Goal: Task Accomplishment & Management: Manage account settings

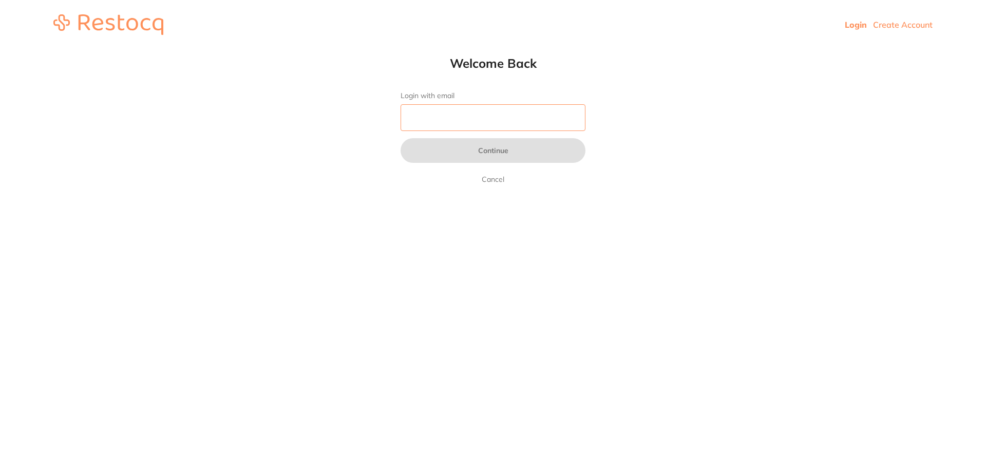
click at [468, 121] on input "Login with email" at bounding box center [492, 117] width 185 height 27
type input "[EMAIL_ADDRESS][DOMAIN_NAME]"
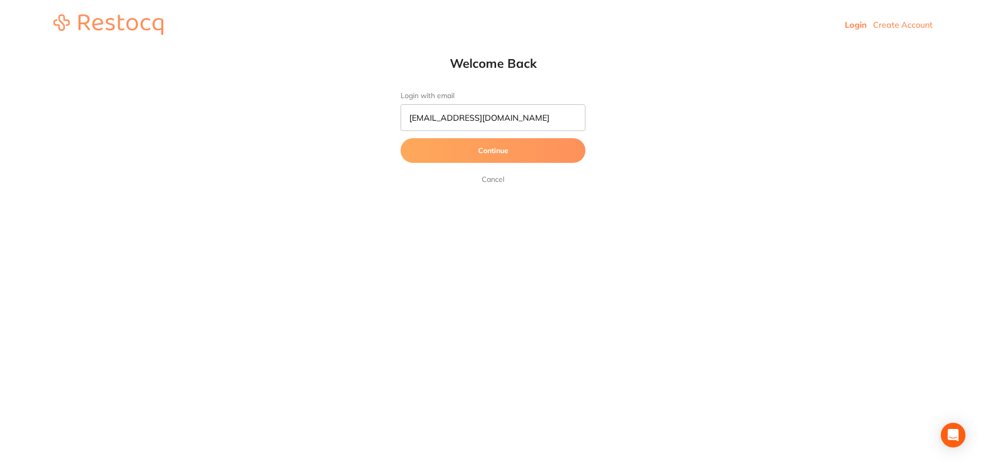
click at [446, 150] on button "Continue" at bounding box center [492, 150] width 185 height 25
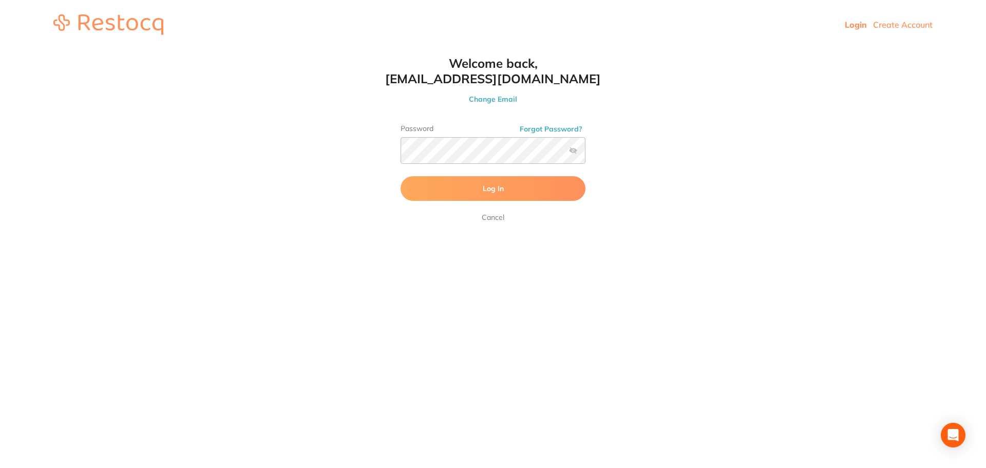
click at [490, 190] on span "Log In" at bounding box center [493, 188] width 21 height 9
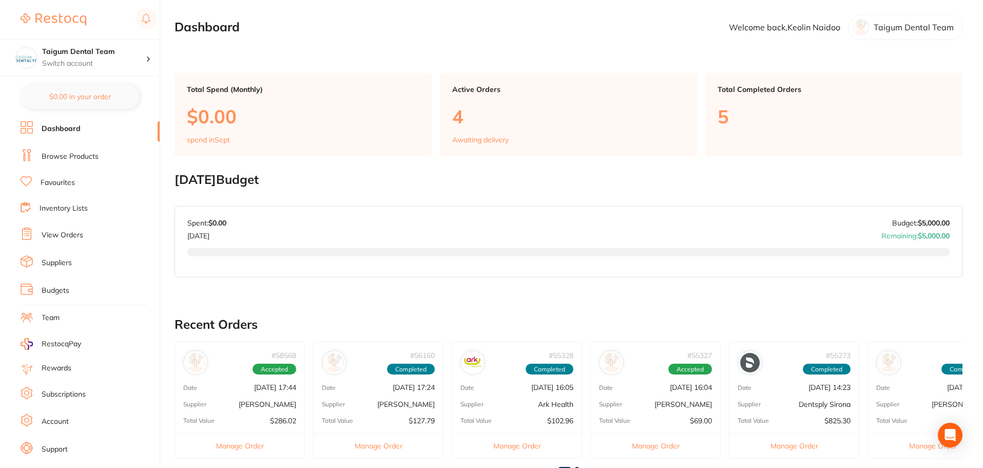
scroll to position [17, 0]
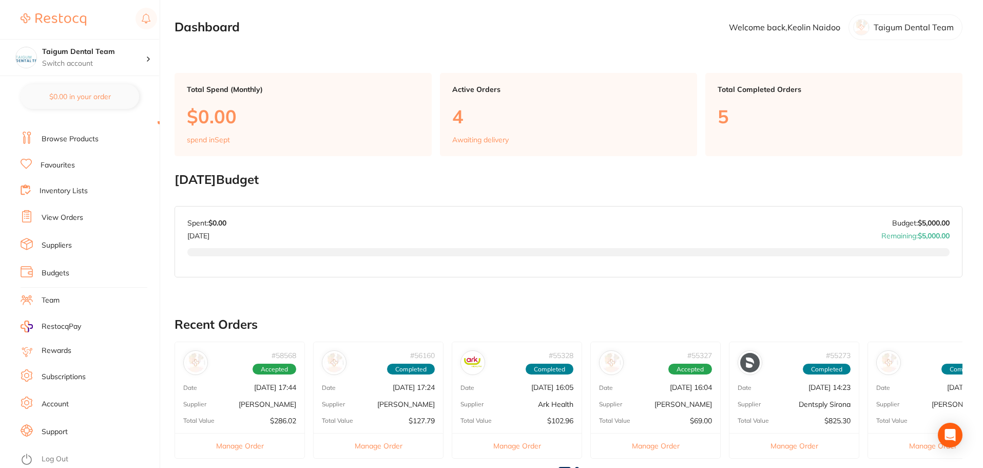
click at [56, 406] on link "Account" at bounding box center [55, 404] width 27 height 10
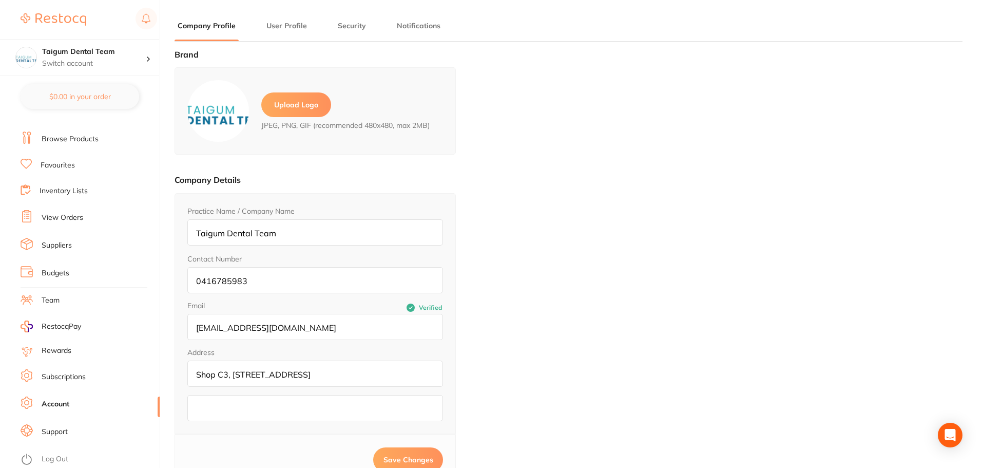
type input "Keolin"
type input "Naidoo"
type input "[EMAIL_ADDRESS][DOMAIN_NAME]"
click at [142, 55] on h4 "Taigum Dental Team" at bounding box center [94, 52] width 104 height 10
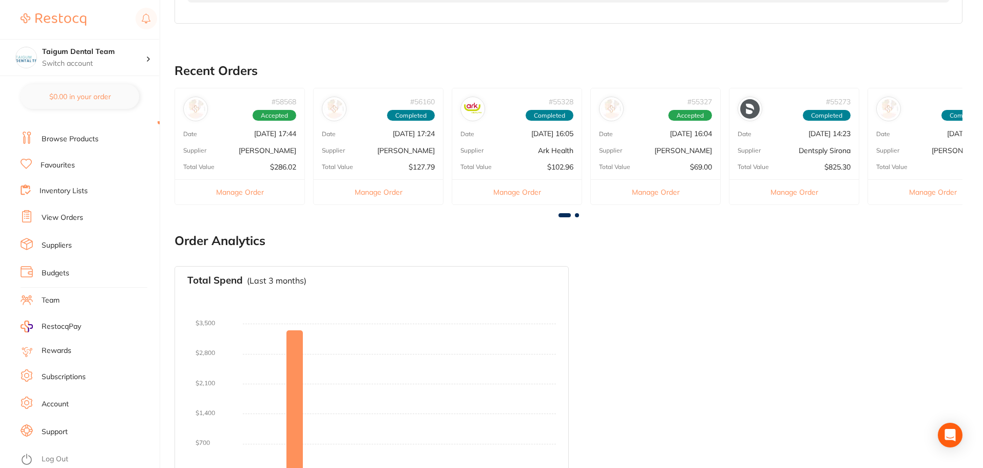
scroll to position [293, 0]
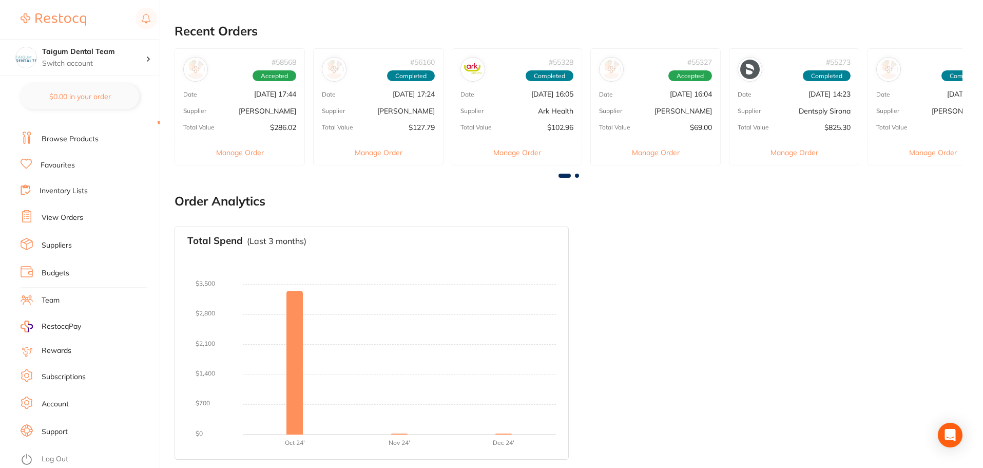
click at [54, 399] on link "Account" at bounding box center [55, 404] width 27 height 10
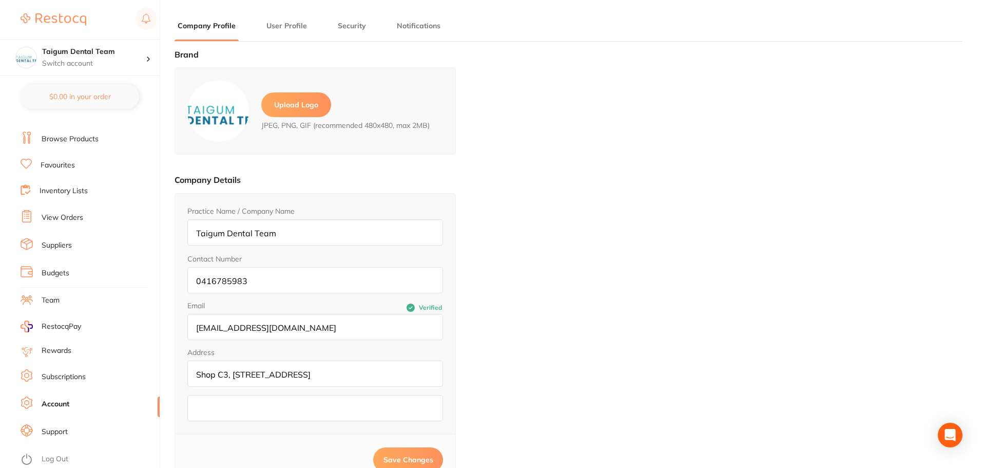
type input "Keolin"
type input "Naidoo"
type input "[EMAIL_ADDRESS][DOMAIN_NAME]"
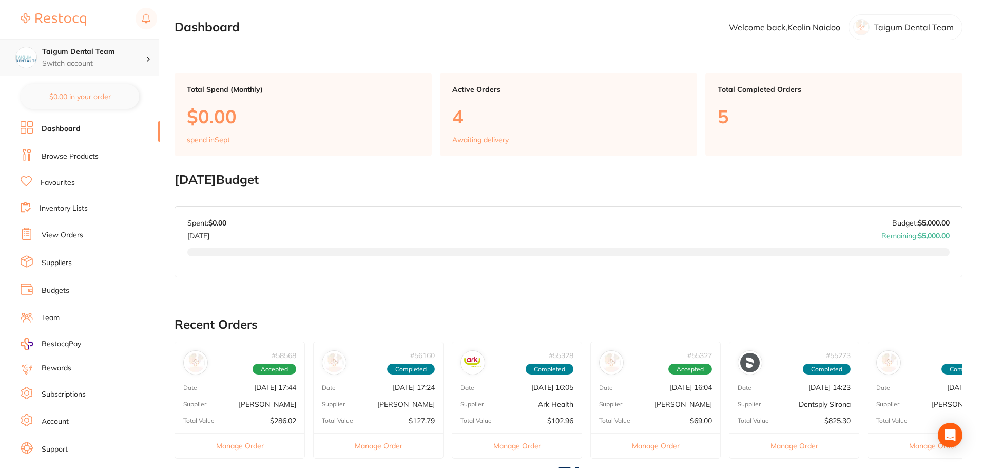
click at [113, 52] on h4 "Taigum Dental Team" at bounding box center [94, 52] width 104 height 10
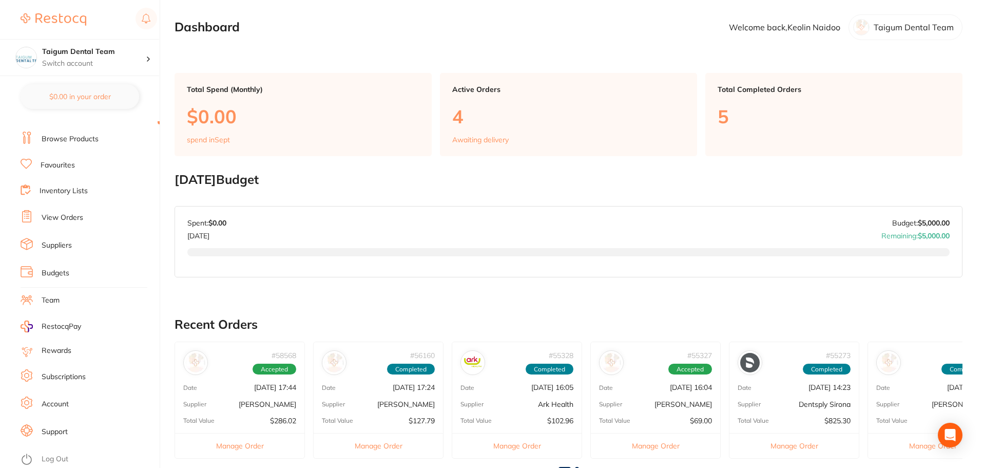
click at [59, 401] on link "Account" at bounding box center [55, 404] width 27 height 10
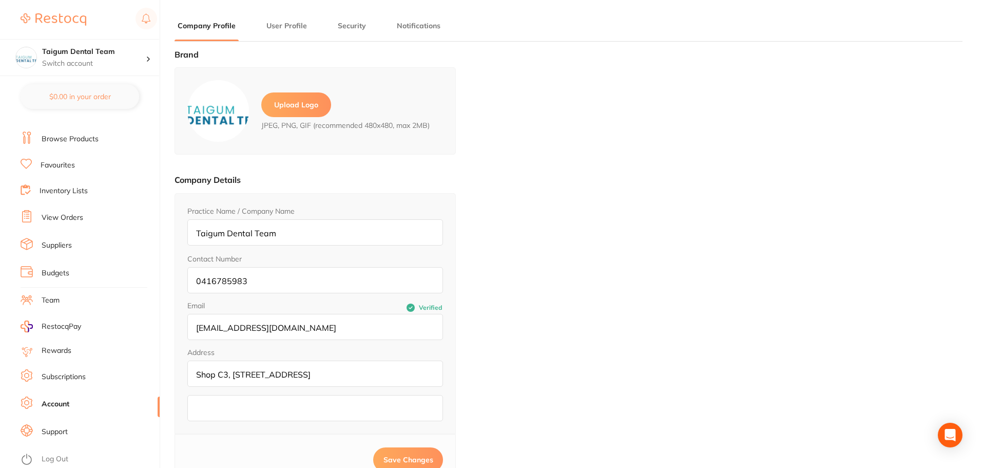
type input "Keolin"
type input "Naidoo"
type input "[EMAIL_ADDRESS][DOMAIN_NAME]"
click at [270, 25] on button "User Profile" at bounding box center [286, 26] width 47 height 10
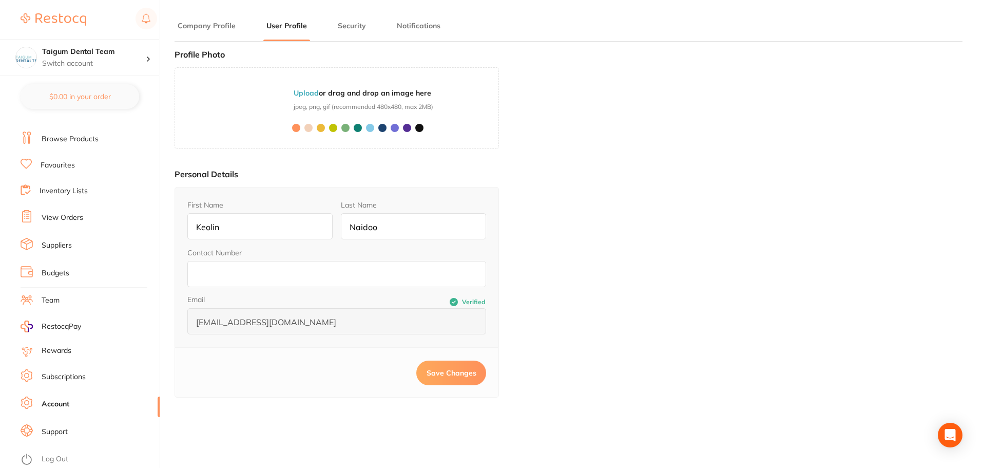
click at [342, 23] on button "Security" at bounding box center [352, 26] width 34 height 10
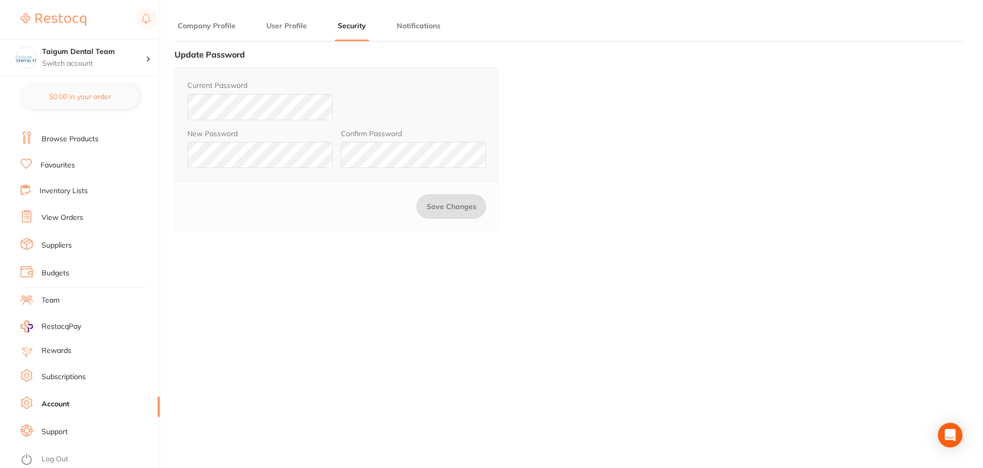
click at [411, 23] on button "Notifications" at bounding box center [419, 26] width 50 height 10
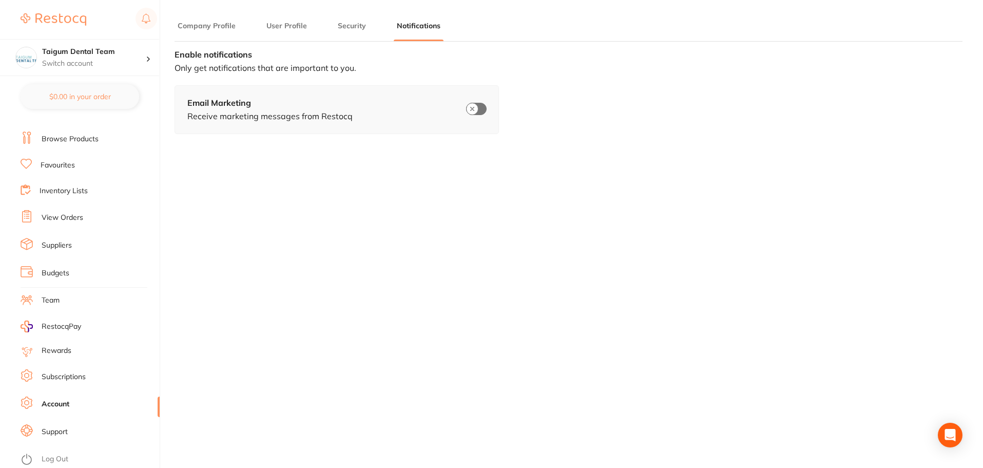
click at [355, 33] on li "Security" at bounding box center [352, 31] width 34 height 21
click at [282, 28] on button "User Profile" at bounding box center [286, 26] width 47 height 10
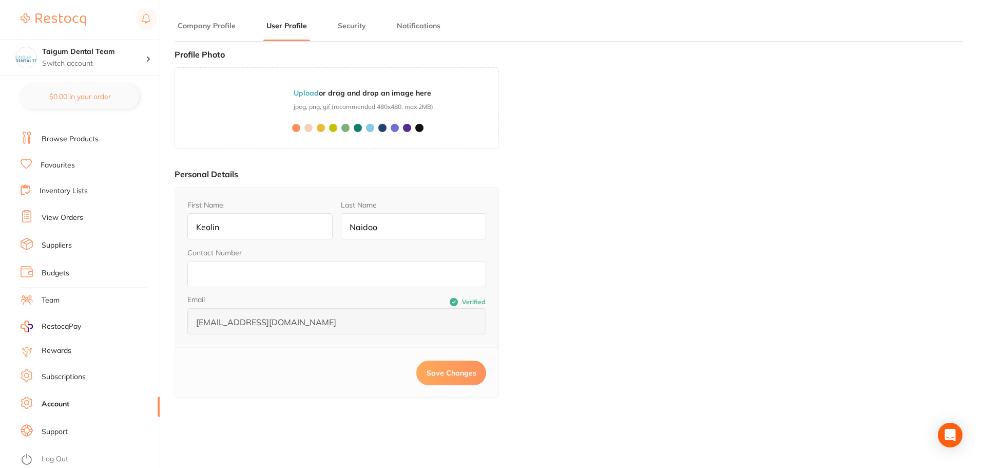
click at [214, 27] on button "Company Profile" at bounding box center [207, 26] width 64 height 10
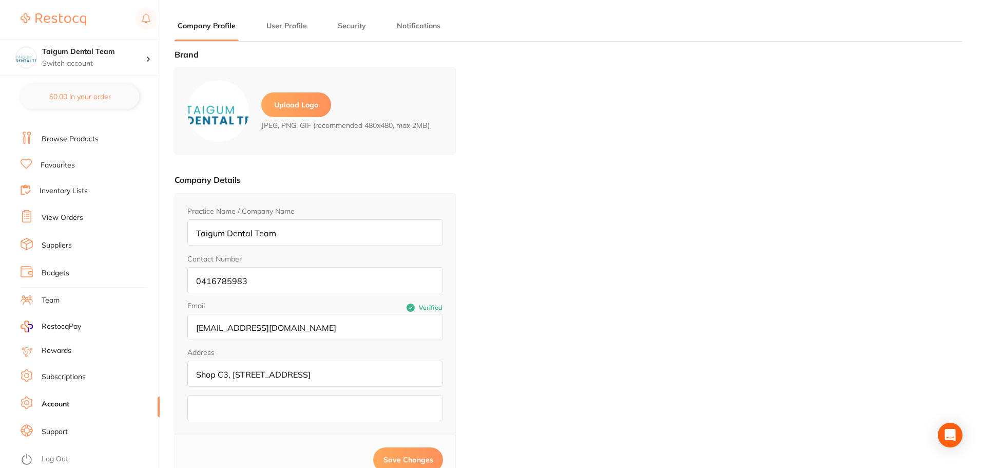
click at [394, 22] on button "Notifications" at bounding box center [419, 26] width 50 height 10
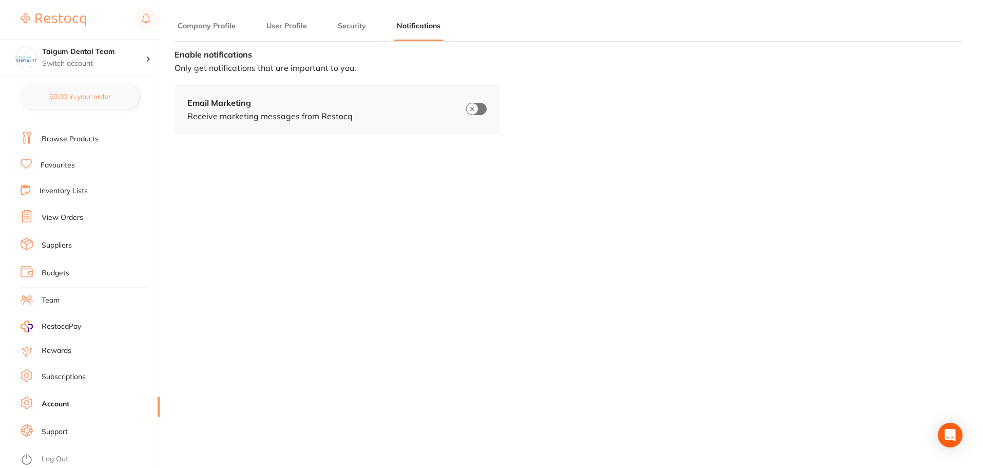
click at [359, 25] on button "Security" at bounding box center [352, 26] width 34 height 10
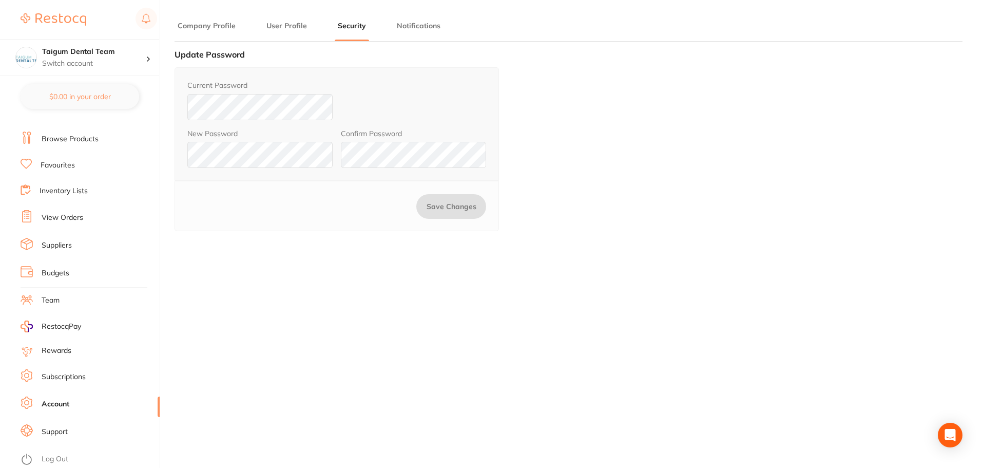
click at [269, 26] on button "User Profile" at bounding box center [286, 26] width 47 height 10
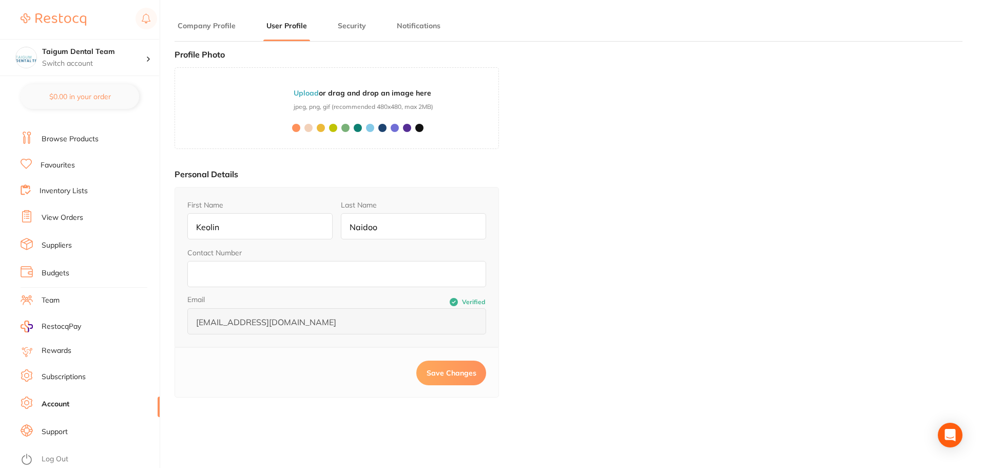
click at [206, 25] on button "Company Profile" at bounding box center [207, 26] width 64 height 10
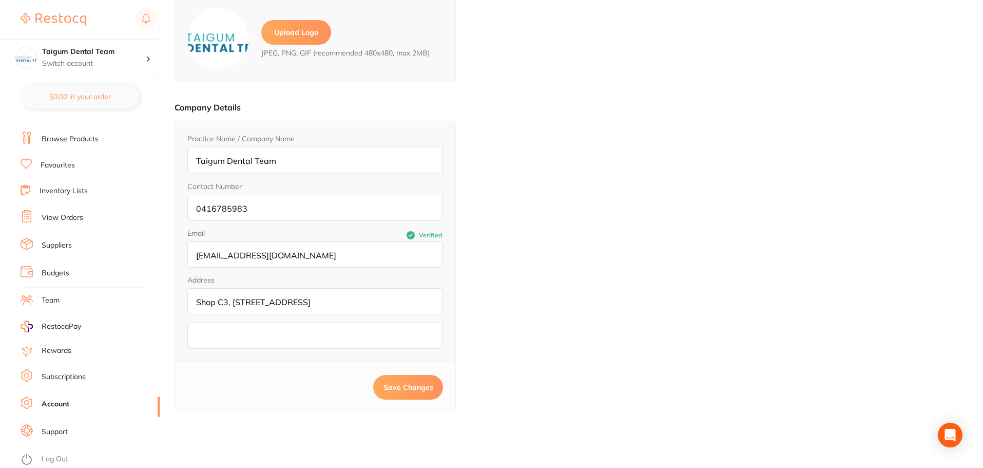
scroll to position [138, 0]
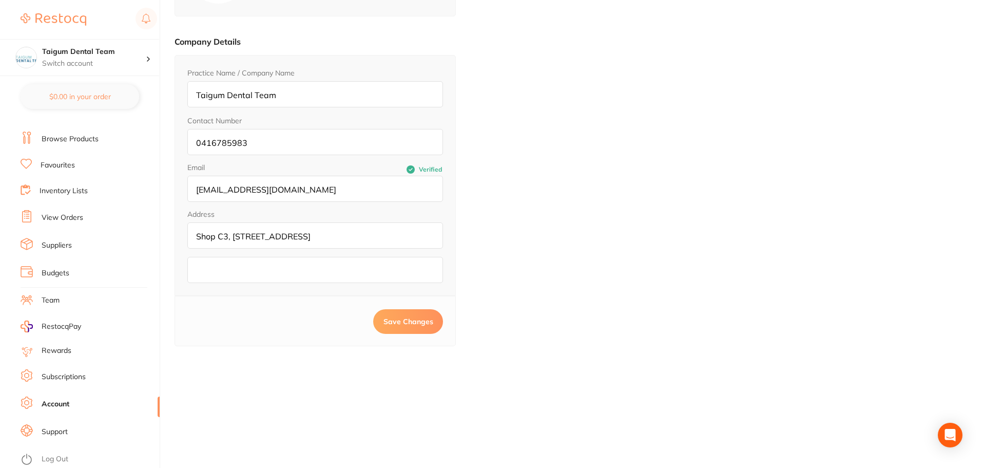
click at [84, 376] on link "Subscriptions" at bounding box center [64, 377] width 44 height 10
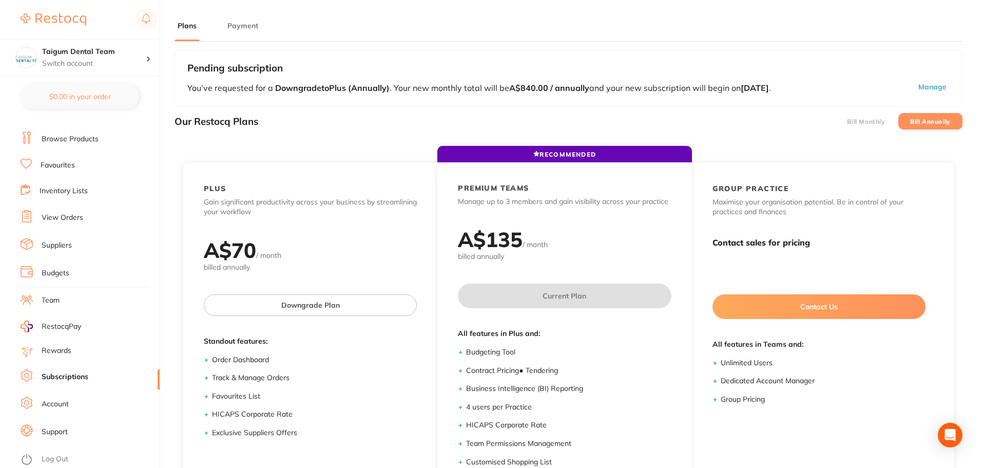
click at [249, 29] on button "Payment" at bounding box center [242, 26] width 37 height 10
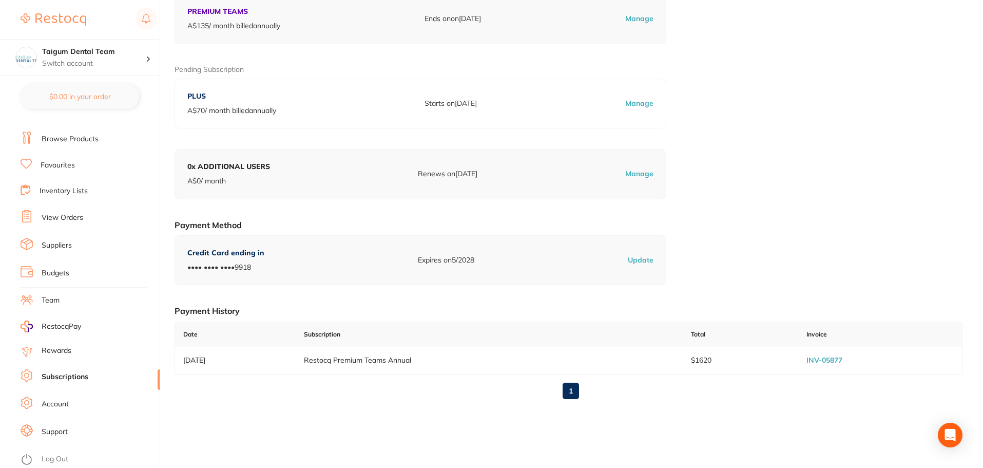
scroll to position [138, 0]
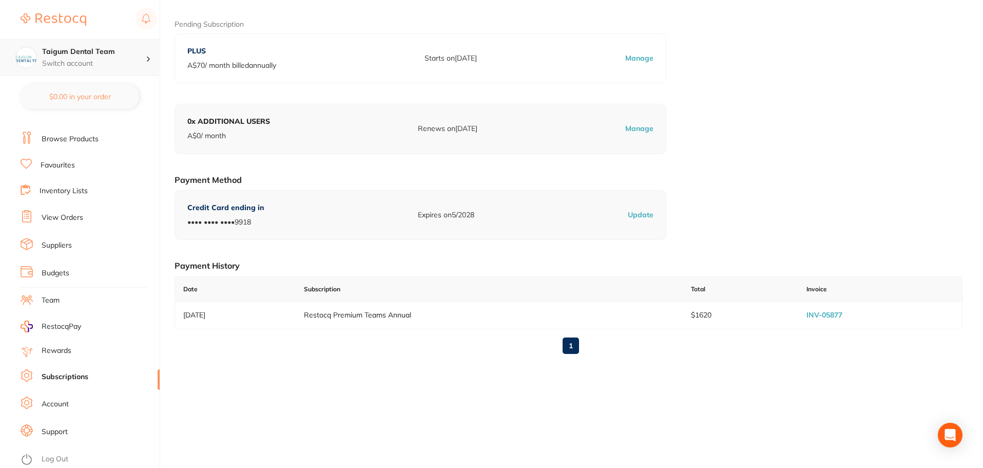
click at [118, 57] on div "Taigum Dental Team Switch account" at bounding box center [94, 58] width 104 height 22
click at [69, 400] on li "Account" at bounding box center [90, 403] width 139 height 15
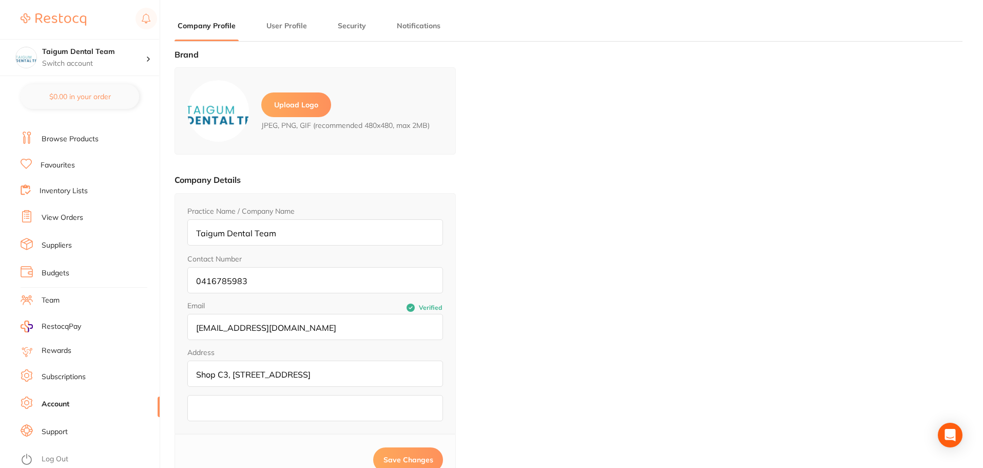
type input "Keolin"
type input "Naidoo"
type input "[EMAIL_ADDRESS][DOMAIN_NAME]"
click at [282, 29] on button "User Profile" at bounding box center [286, 26] width 47 height 10
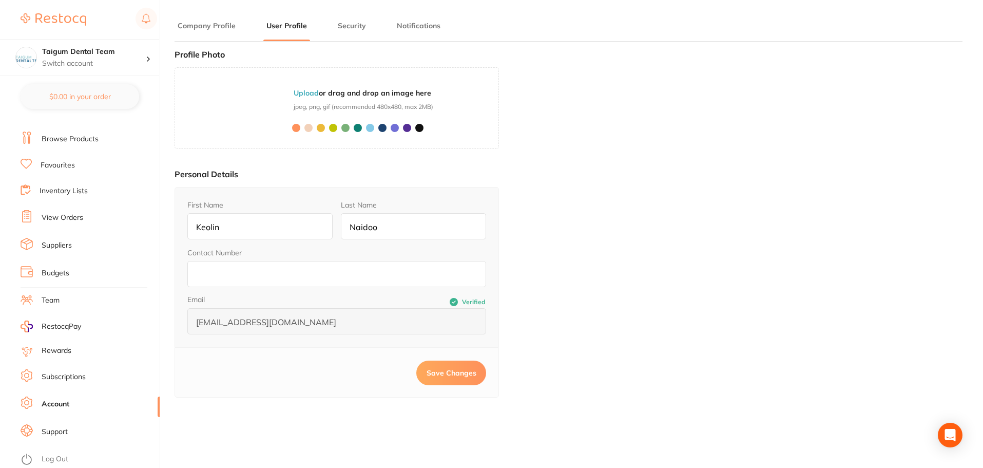
click at [229, 27] on button "Company Profile" at bounding box center [207, 26] width 64 height 10
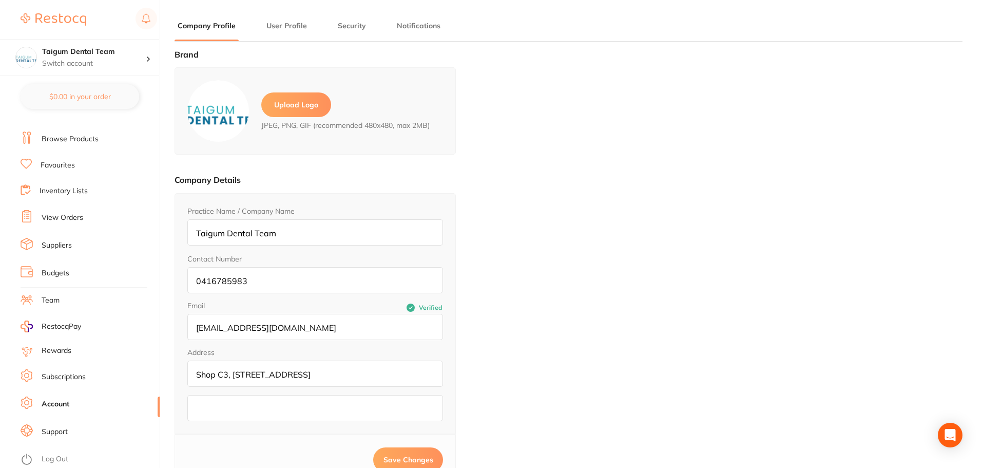
click at [280, 25] on button "User Profile" at bounding box center [286, 26] width 47 height 10
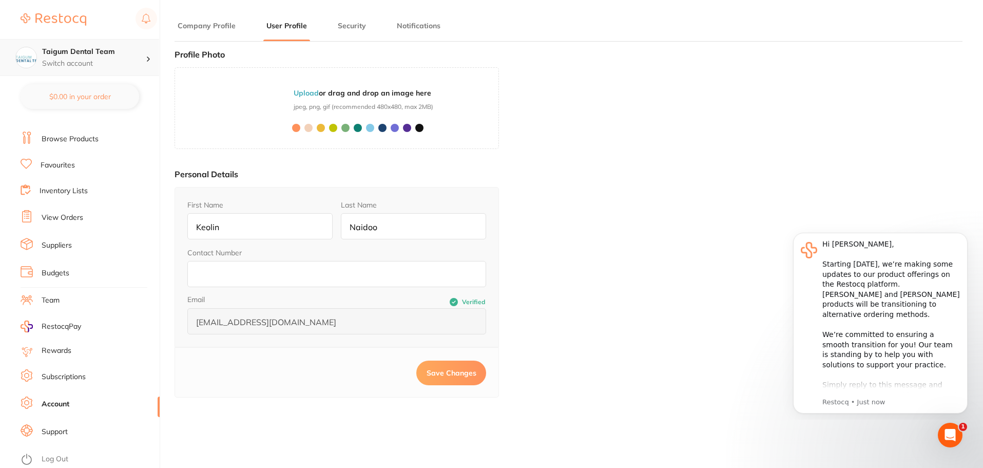
click at [57, 56] on h4 "Taigum Dental Team" at bounding box center [94, 52] width 104 height 10
click at [100, 50] on h4 "Taigum Dental Team" at bounding box center [94, 52] width 104 height 10
click at [218, 28] on button "Company Profile" at bounding box center [207, 26] width 64 height 10
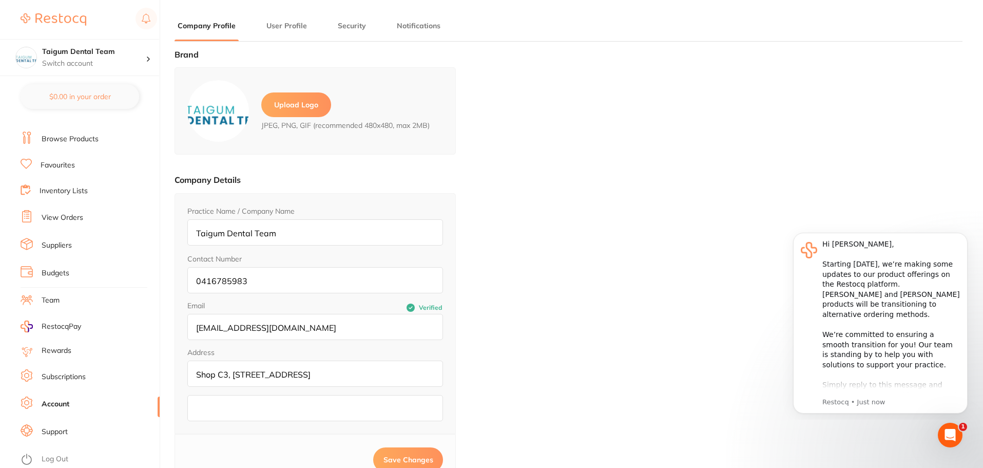
click at [218, 28] on button "Company Profile" at bounding box center [207, 26] width 64 height 10
click at [278, 26] on button "User Profile" at bounding box center [286, 26] width 47 height 10
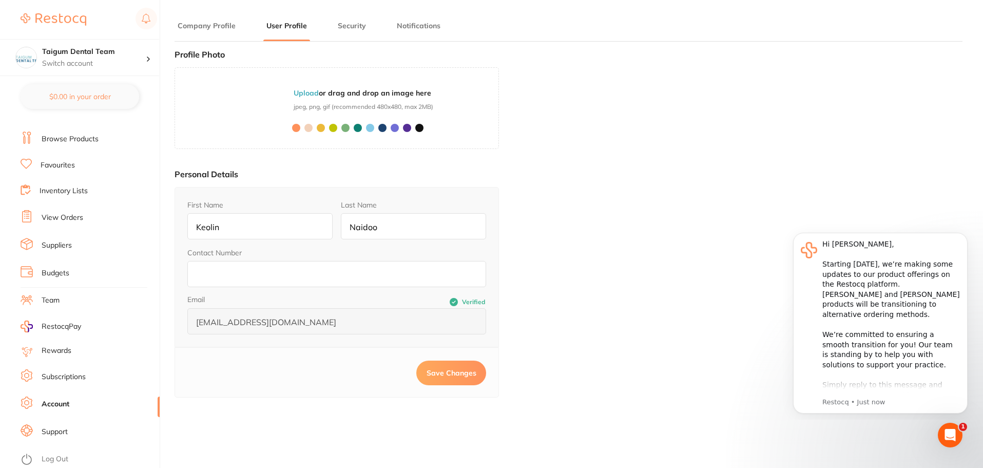
click at [340, 23] on button "Security" at bounding box center [352, 26] width 34 height 10
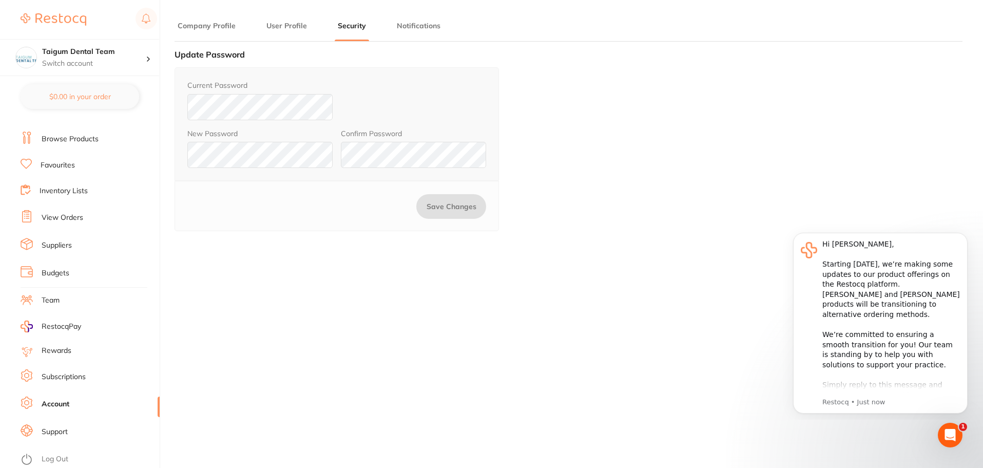
click at [198, 22] on button "Company Profile" at bounding box center [207, 26] width 64 height 10
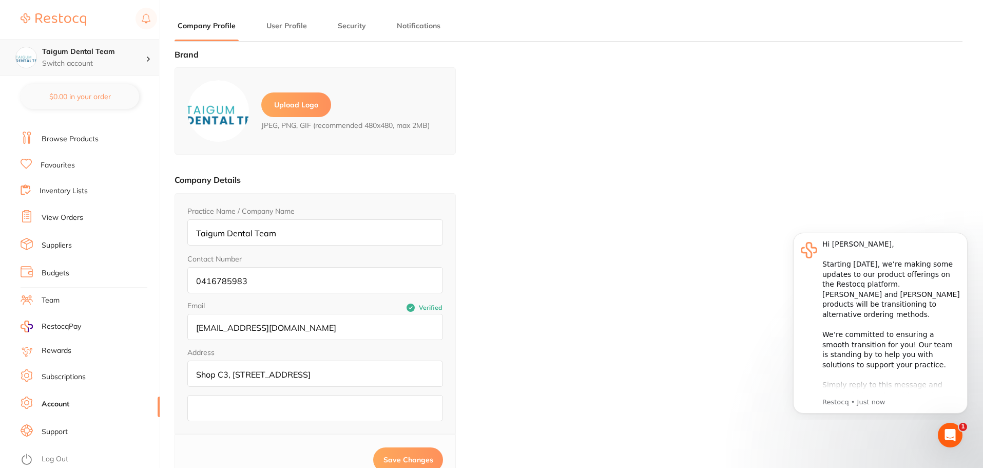
click at [111, 50] on h4 "Taigum Dental Team" at bounding box center [94, 52] width 104 height 10
click at [468, 74] on div "Brand Upload Logo JPEG, PNG, GIF (recommended 480x480, max 2MB) Company Details…" at bounding box center [569, 284] width 788 height 468
click at [501, 264] on div "Brand Upload Logo JPEG, PNG, GIF (recommended 480x480, max 2MB) Company Details…" at bounding box center [569, 284] width 788 height 468
click at [310, 234] on input "Taigum Dental Team" at bounding box center [315, 232] width 256 height 26
click at [330, 235] on input "Taigum Dental Team" at bounding box center [315, 232] width 256 height 26
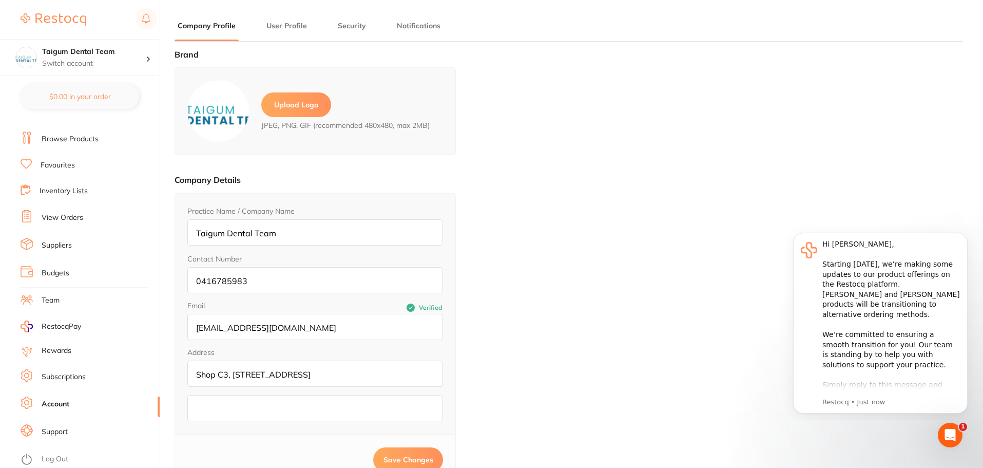
type input "Taigum Dental Team"
click at [64, 406] on link "Account" at bounding box center [56, 404] width 28 height 10
click at [89, 377] on li "Subscriptions" at bounding box center [90, 376] width 139 height 15
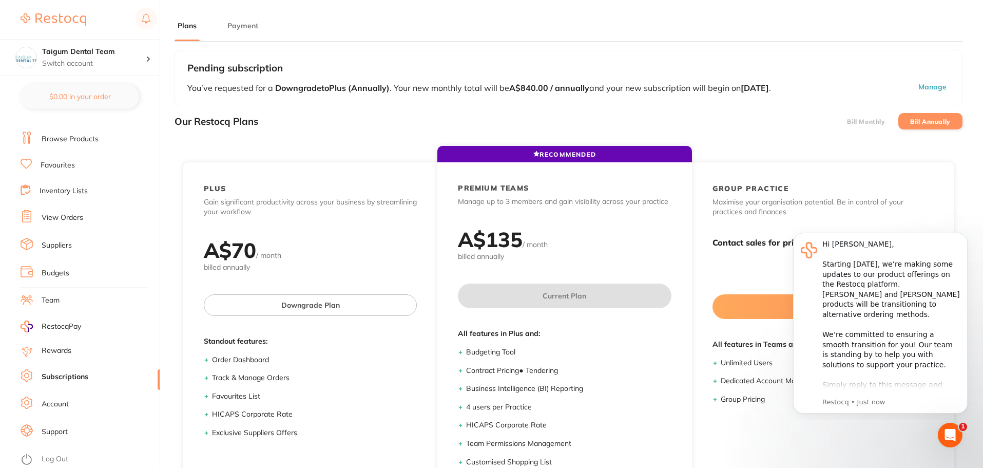
click at [225, 25] on button "Payment" at bounding box center [242, 26] width 37 height 10
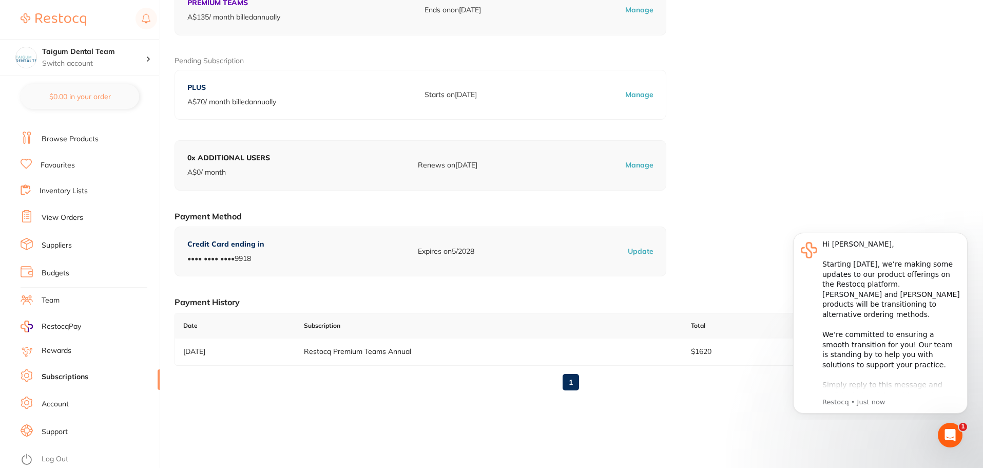
scroll to position [103, 0]
click at [646, 252] on p "Update" at bounding box center [641, 250] width 26 height 10
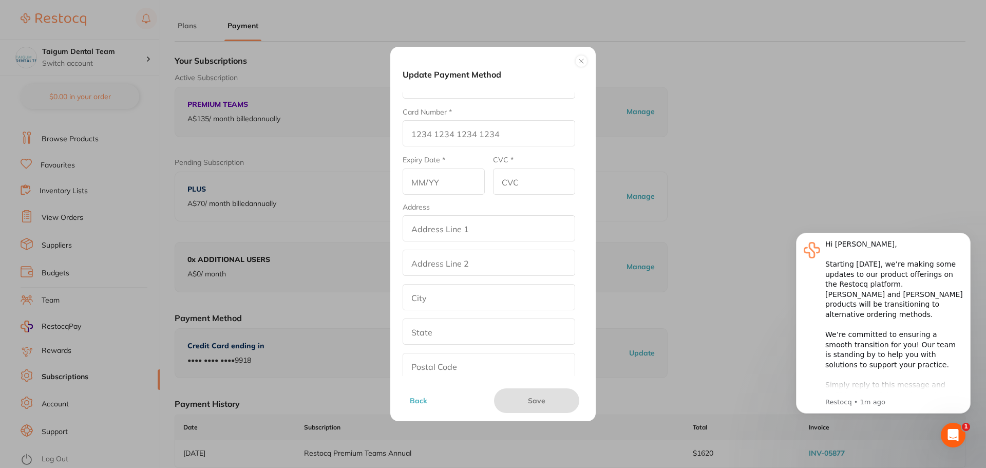
scroll to position [0, 0]
drag, startPoint x: 517, startPoint y: 156, endPoint x: 508, endPoint y: 165, distance: 12.3
click at [516, 157] on input "Card Number *" at bounding box center [488, 166] width 172 height 26
drag, startPoint x: 508, startPoint y: 165, endPoint x: 400, endPoint y: 175, distance: 108.2
click at [400, 175] on div "Update Payment Method Name on Card * Card Number * Expiry Date * CVC * Address …" at bounding box center [492, 234] width 205 height 374
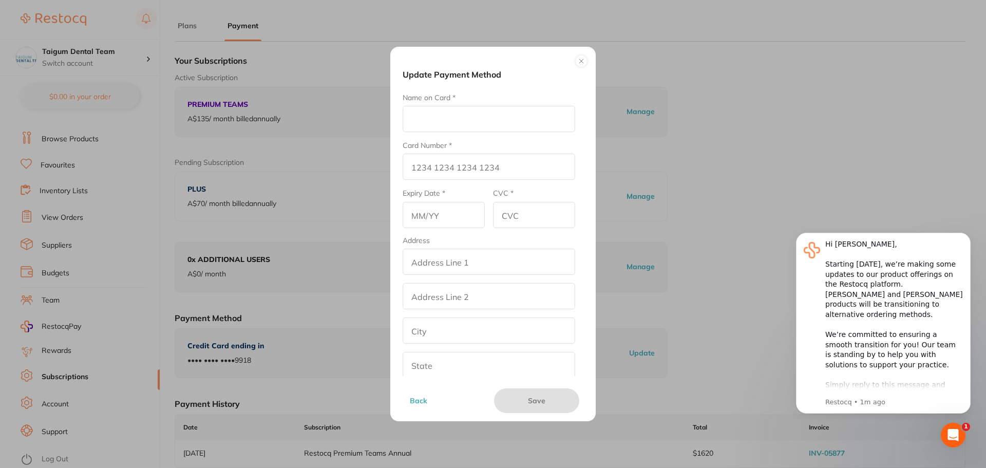
click at [416, 398] on button "Back" at bounding box center [446, 400] width 79 height 25
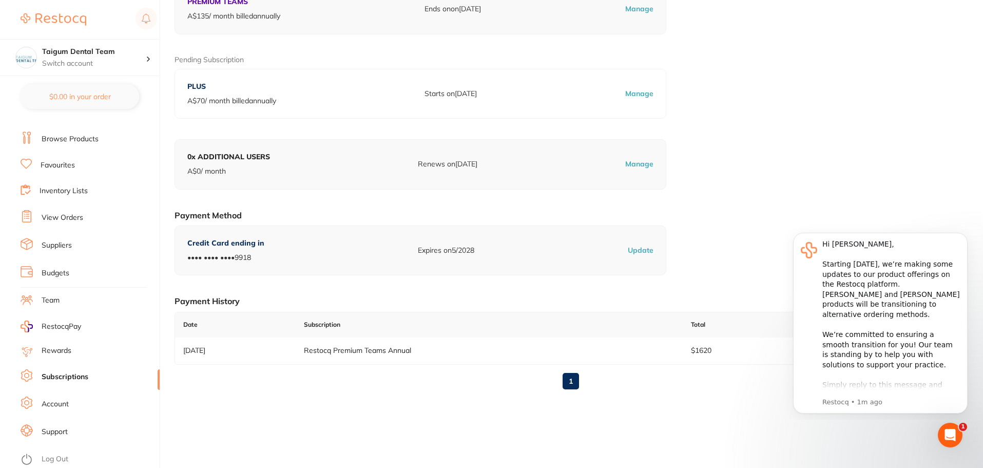
click at [647, 248] on p "Update" at bounding box center [641, 250] width 26 height 10
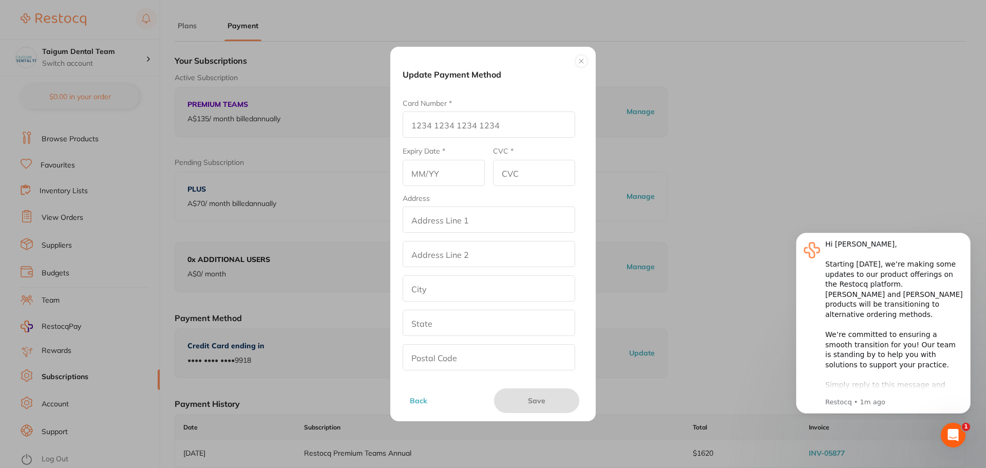
scroll to position [83, 0]
click at [580, 59] on button at bounding box center [581, 61] width 12 height 12
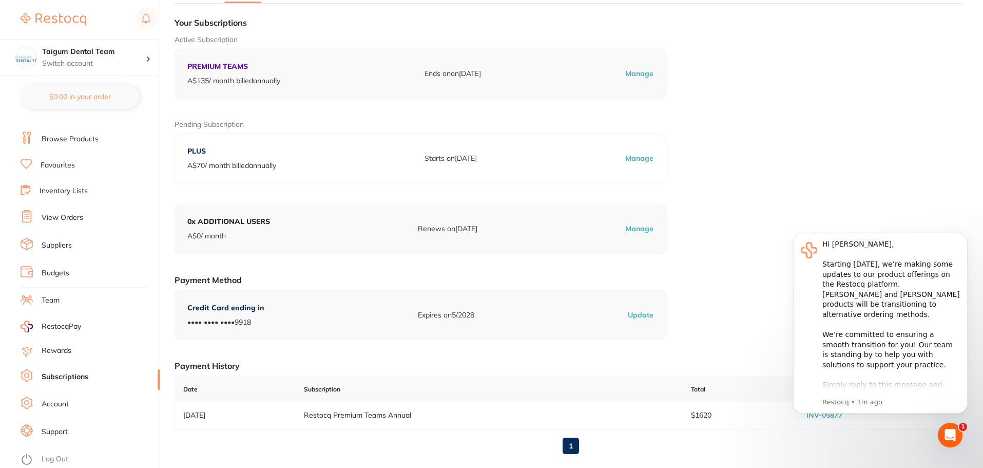
scroll to position [35, 0]
click at [649, 323] on div "Credit Card ending in •••• •••• •••• 9918 Expires on 5/2028 Update" at bounding box center [421, 318] width 492 height 50
click at [647, 319] on p "Update" at bounding box center [641, 318] width 26 height 10
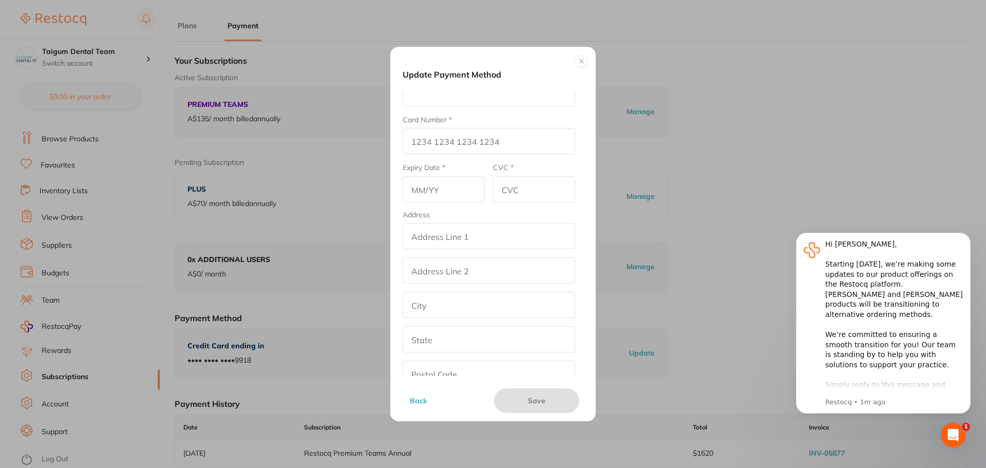
scroll to position [83, 0]
click at [582, 58] on button at bounding box center [581, 61] width 12 height 12
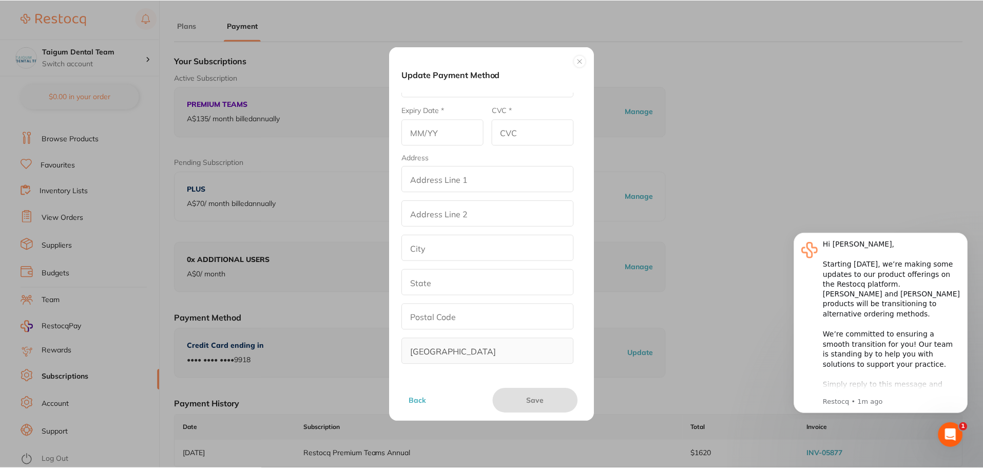
scroll to position [35, 0]
